Goal: Task Accomplishment & Management: Use online tool/utility

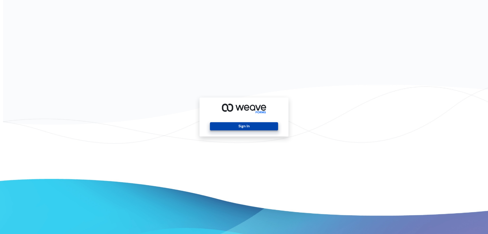
click at [214, 125] on button "Sign In" at bounding box center [244, 126] width 68 height 8
